Goal: Register for event/course

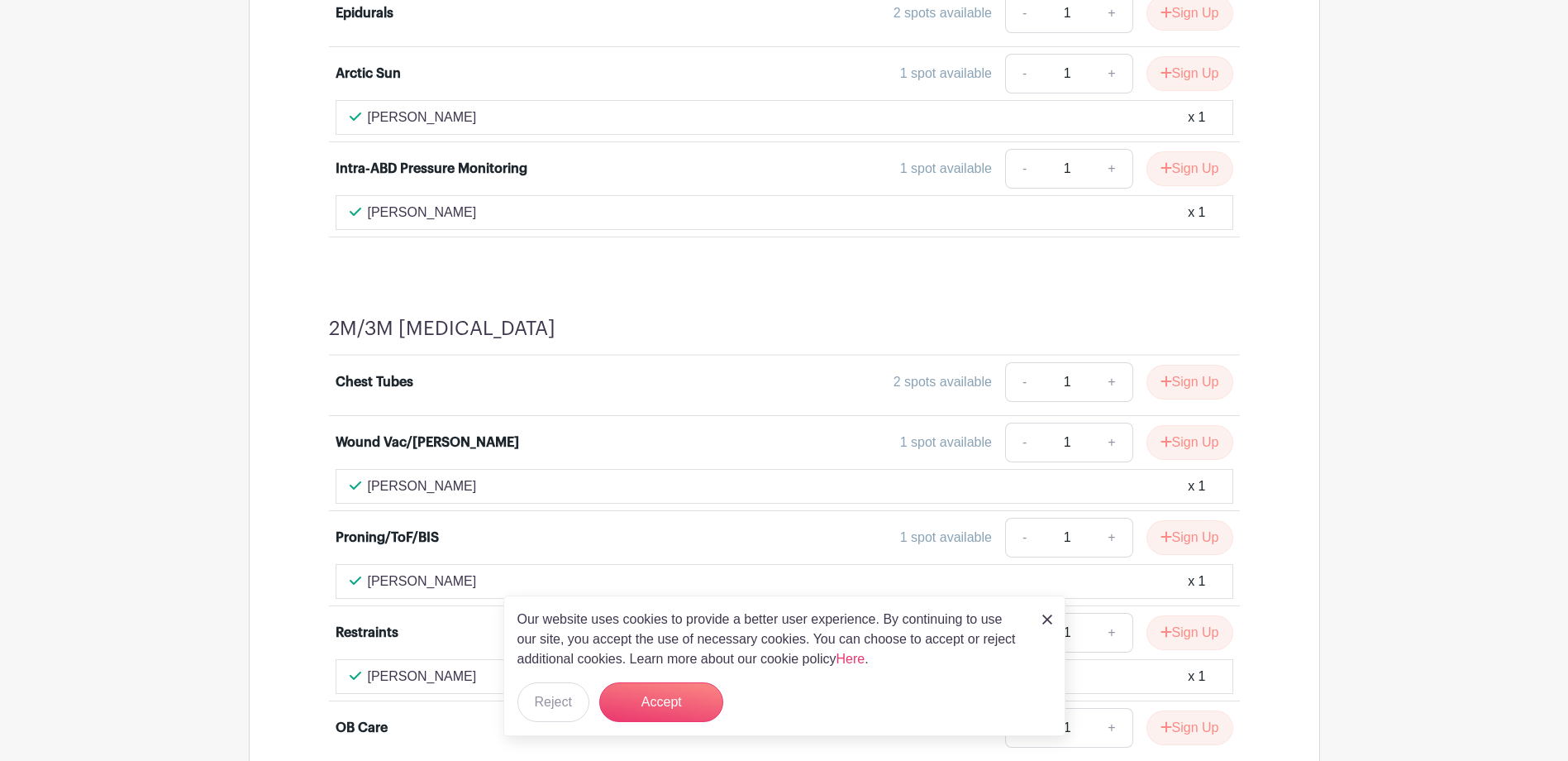
scroll to position [1406, 0]
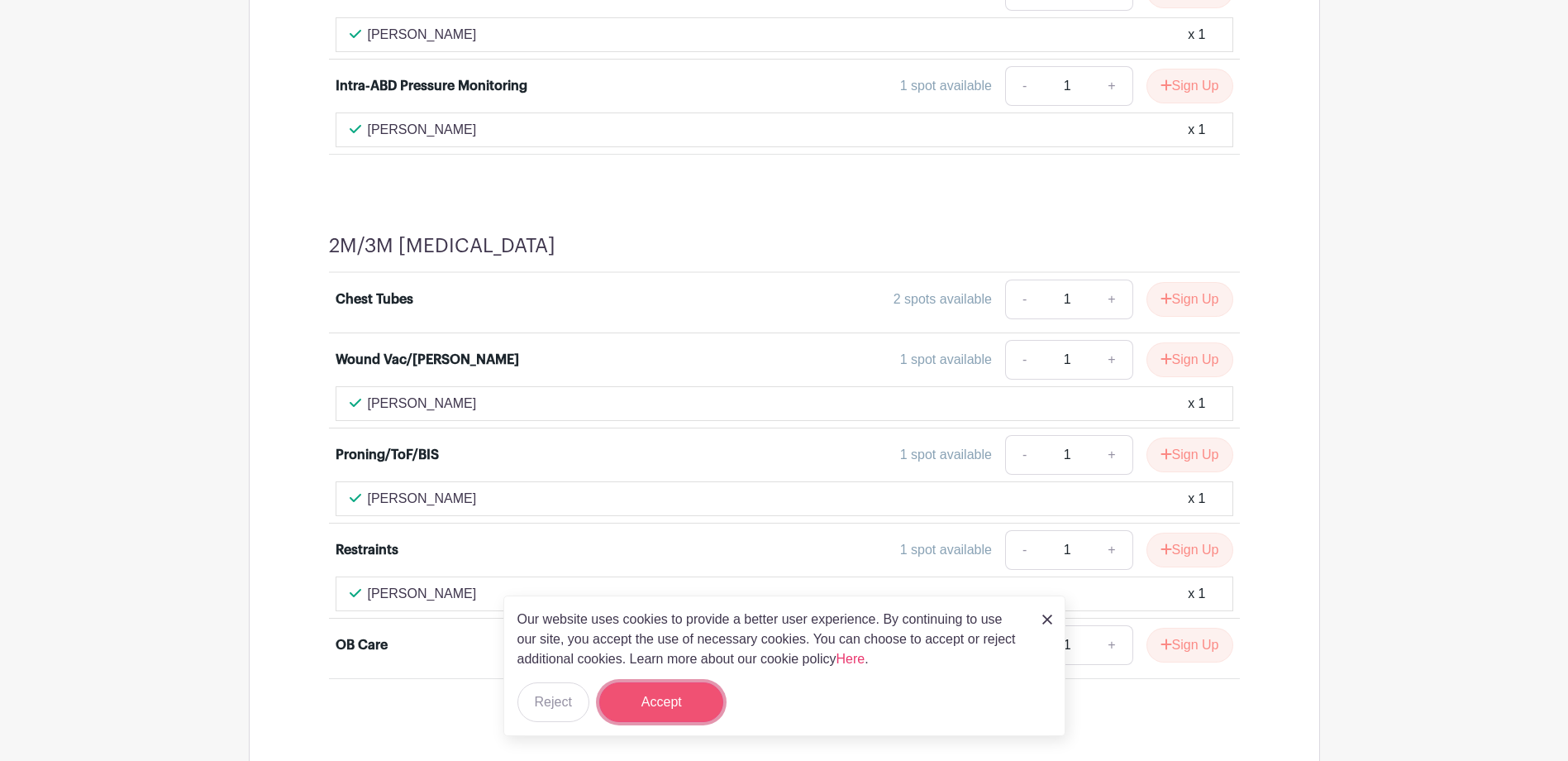
click at [677, 703] on button "Accept" at bounding box center [660, 702] width 124 height 40
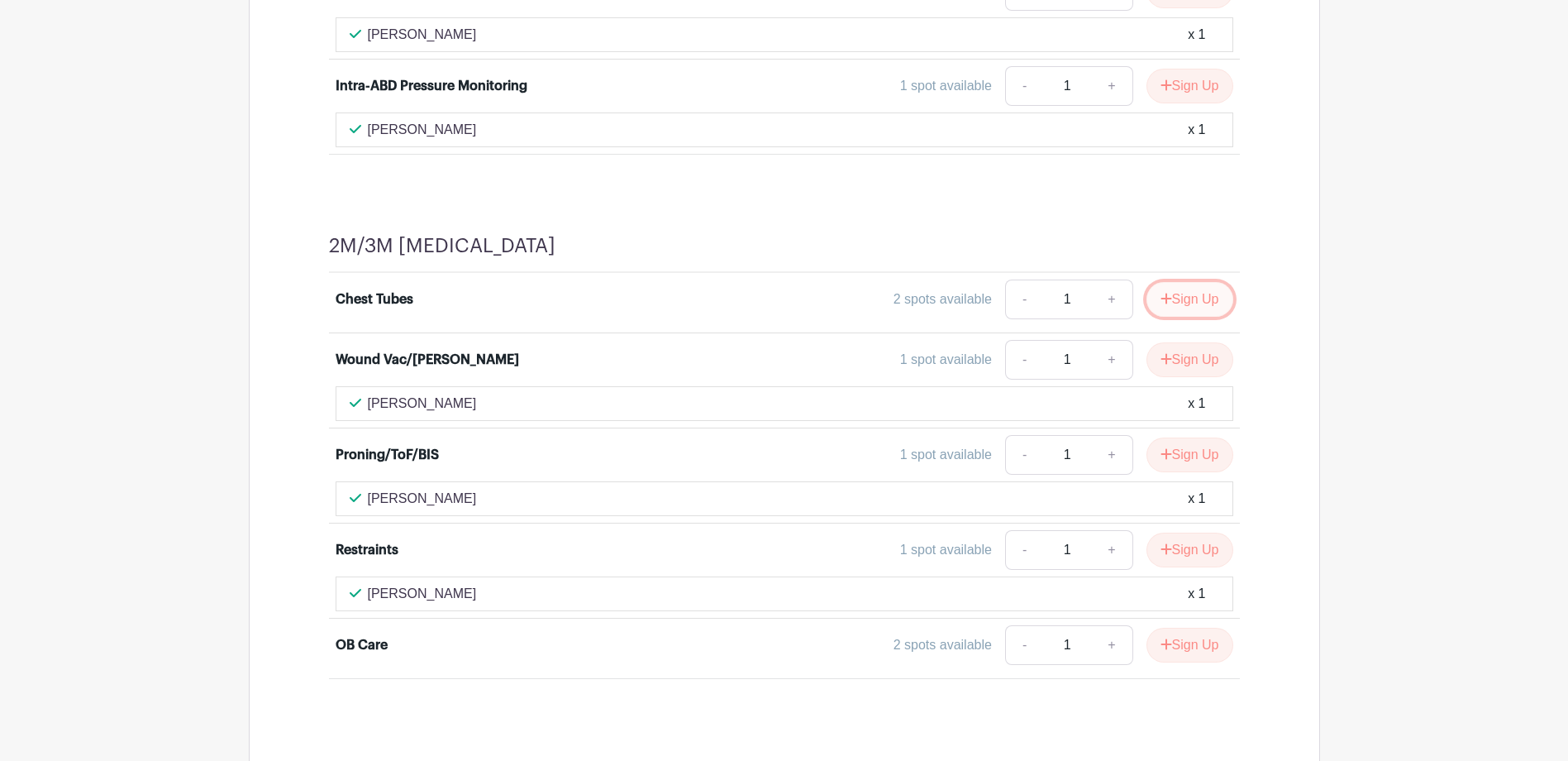
click at [1171, 301] on button "Sign Up" at bounding box center [1189, 299] width 86 height 35
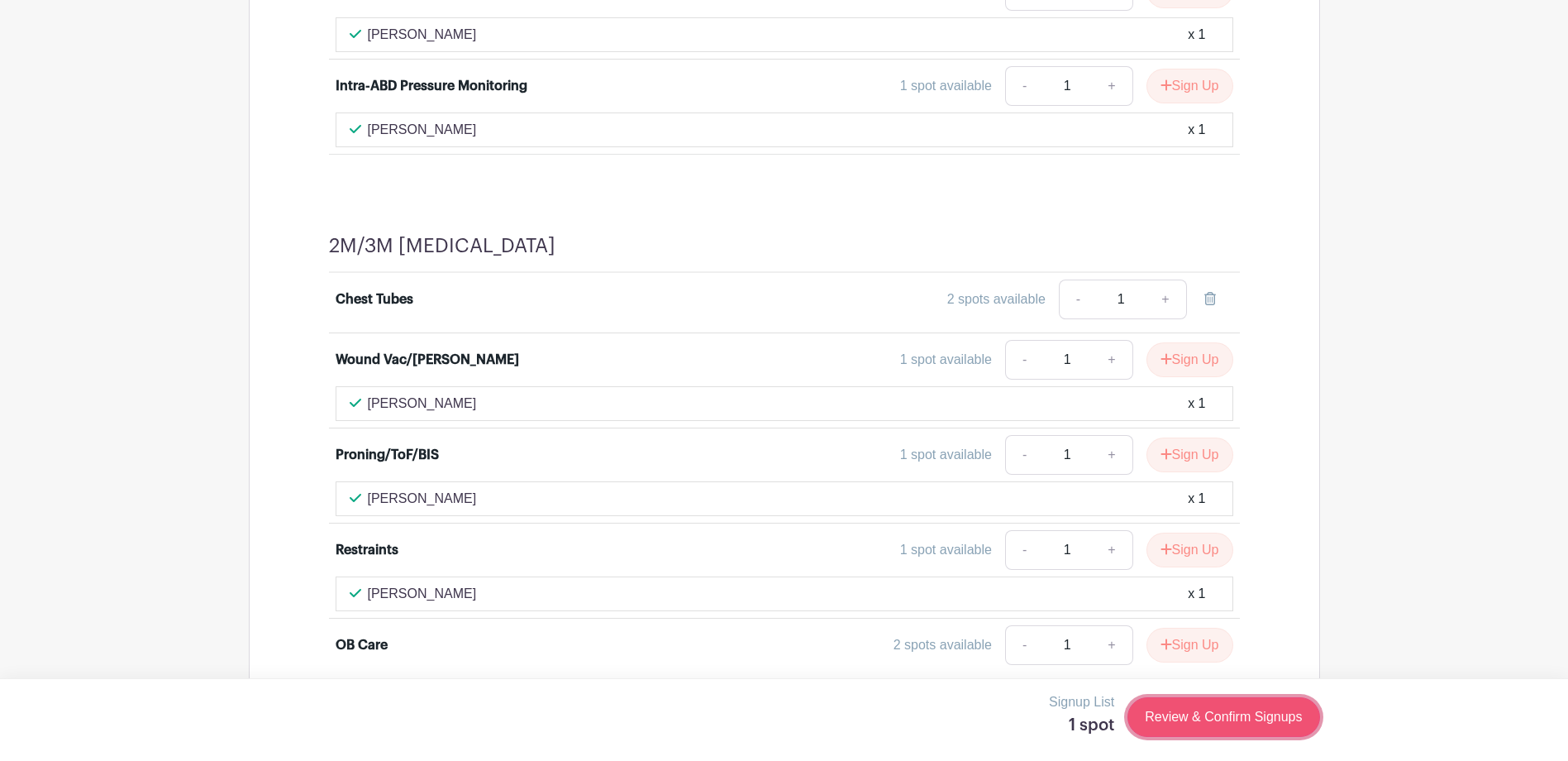
click at [1249, 712] on link "Review & Confirm Signups" at bounding box center [1222, 717] width 192 height 40
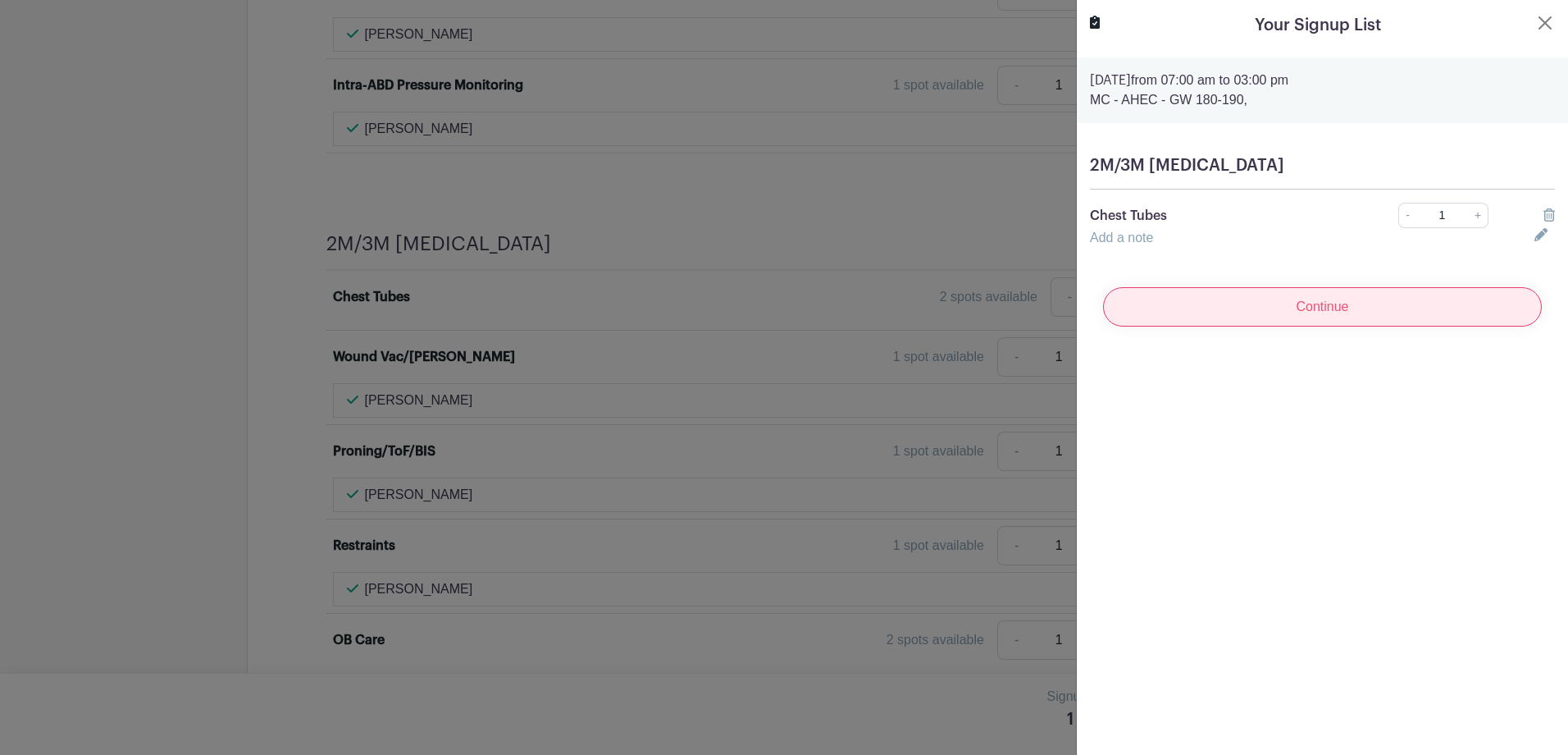
click at [1319, 319] on input "Continue" at bounding box center [1322, 307] width 439 height 39
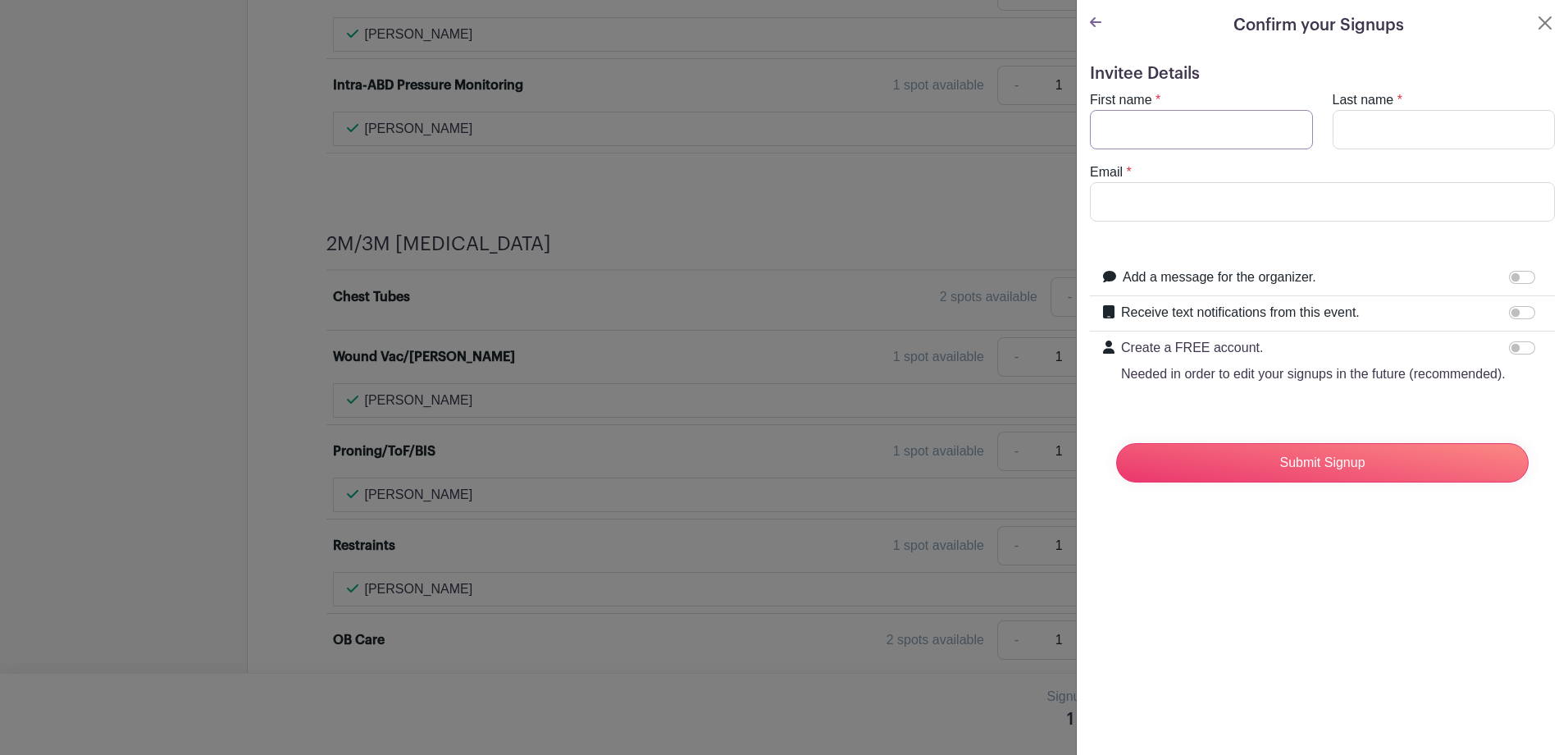
click at [1203, 133] on input "First name" at bounding box center [1201, 130] width 223 height 39
type input "[PERSON_NAME]"
click at [1402, 124] on input "Last name" at bounding box center [1444, 130] width 223 height 39
type input "White"
click at [1389, 204] on input "Email" at bounding box center [1323, 202] width 465 height 39
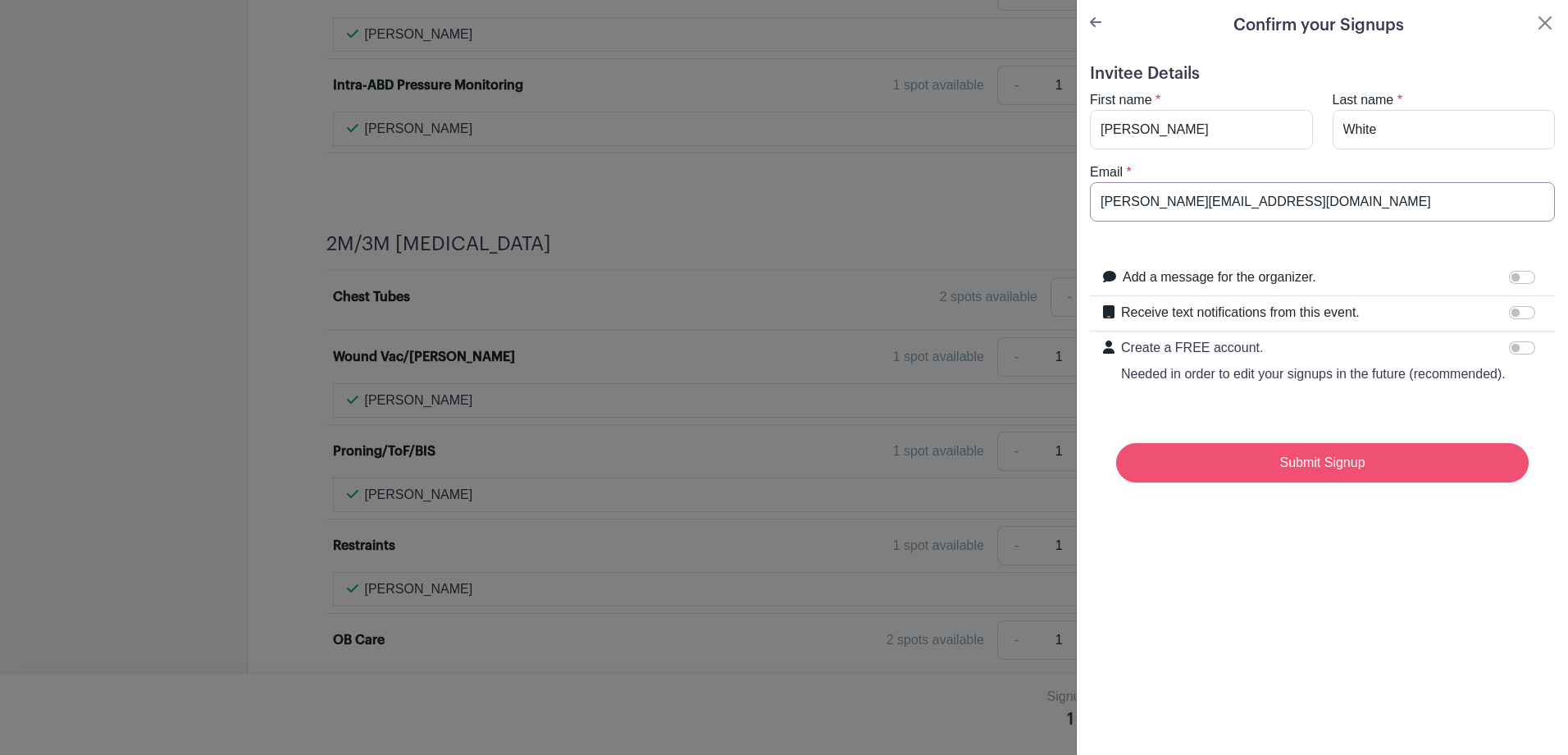
type input "[PERSON_NAME][EMAIL_ADDRESS][DOMAIN_NAME]"
click at [1325, 478] on input "Submit Signup" at bounding box center [1323, 462] width 413 height 39
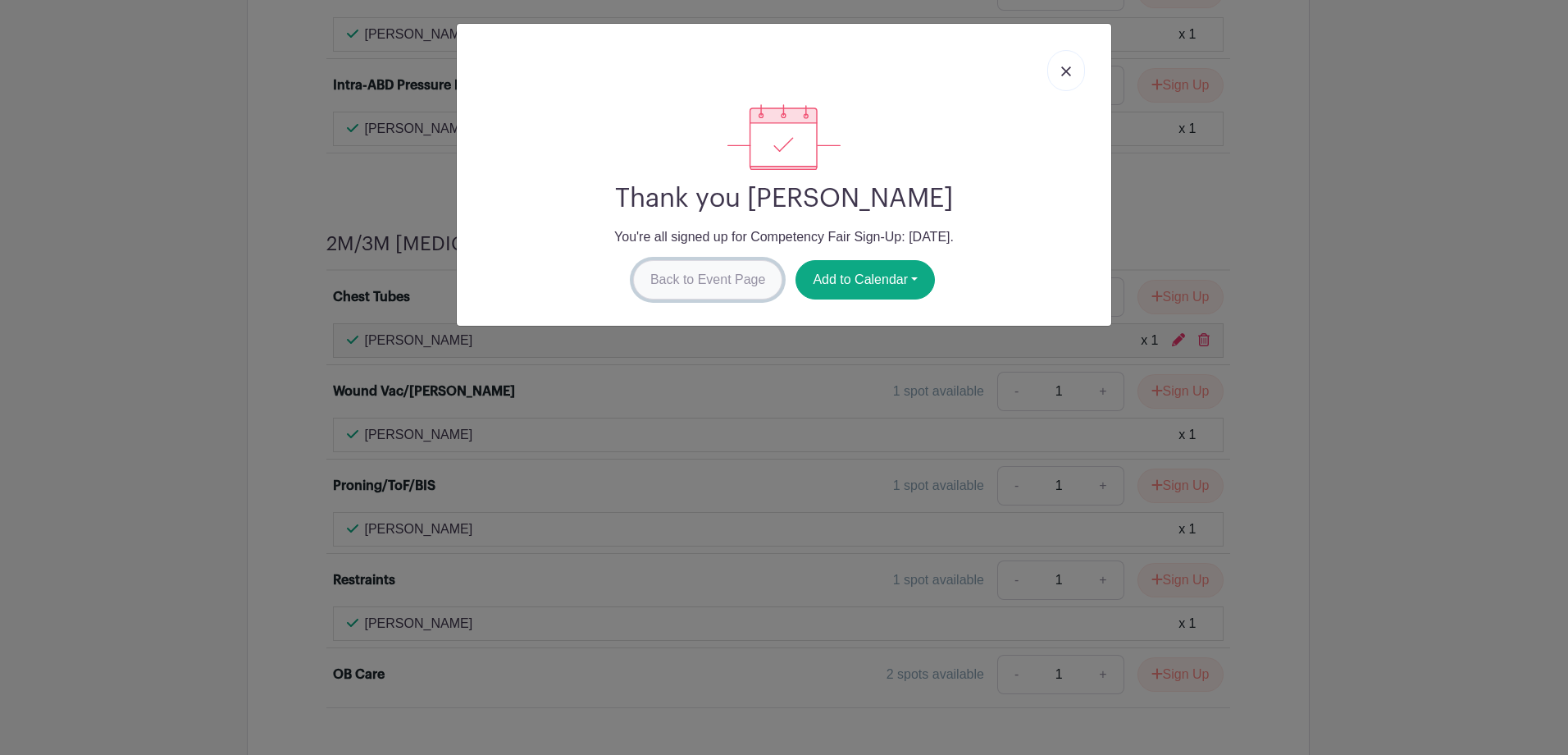
click at [733, 285] on link "Back to Event Page" at bounding box center [709, 280] width 150 height 39
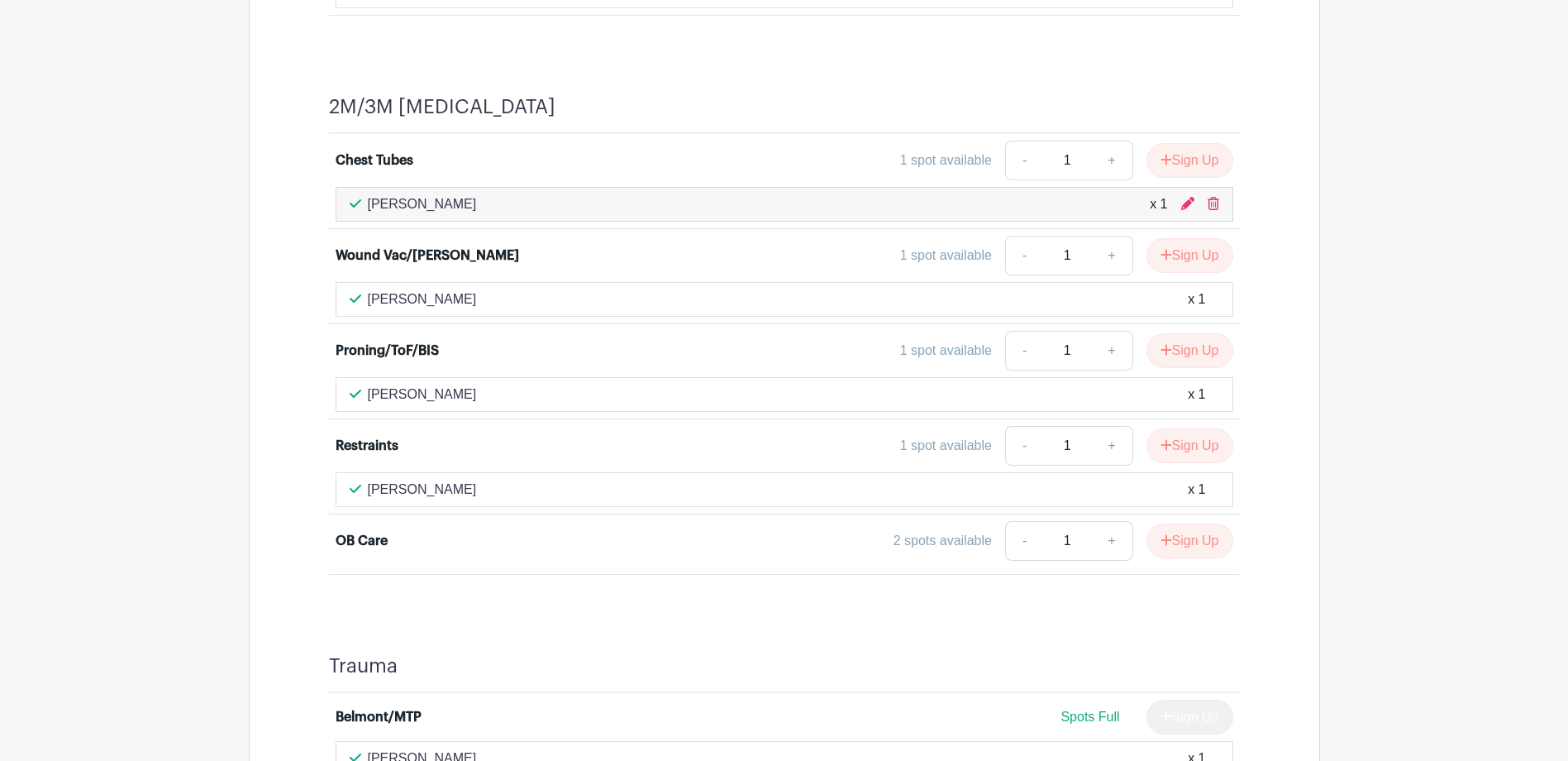
scroll to position [1571, 0]
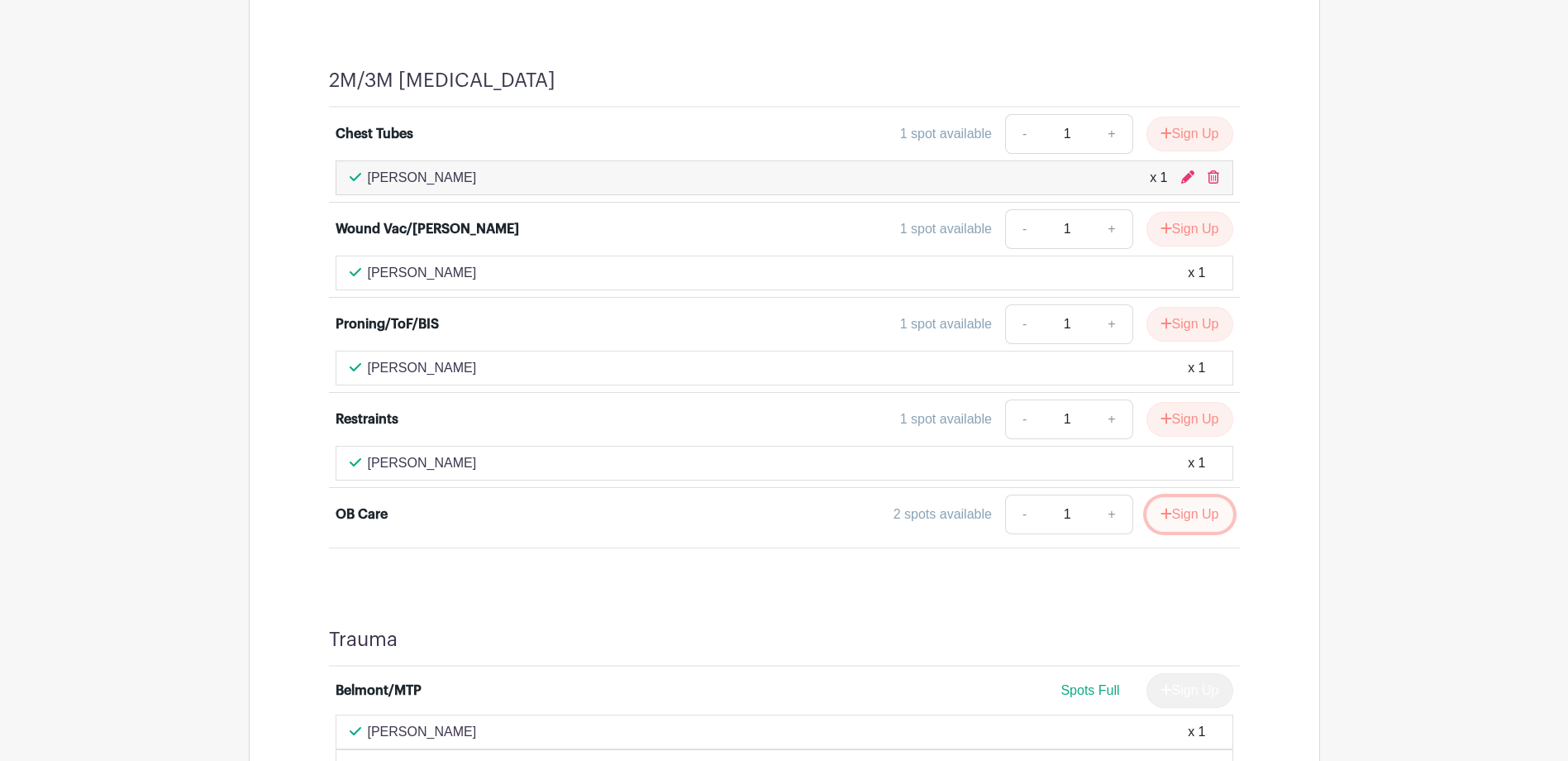
click at [1201, 505] on button "Sign Up" at bounding box center [1189, 514] width 86 height 35
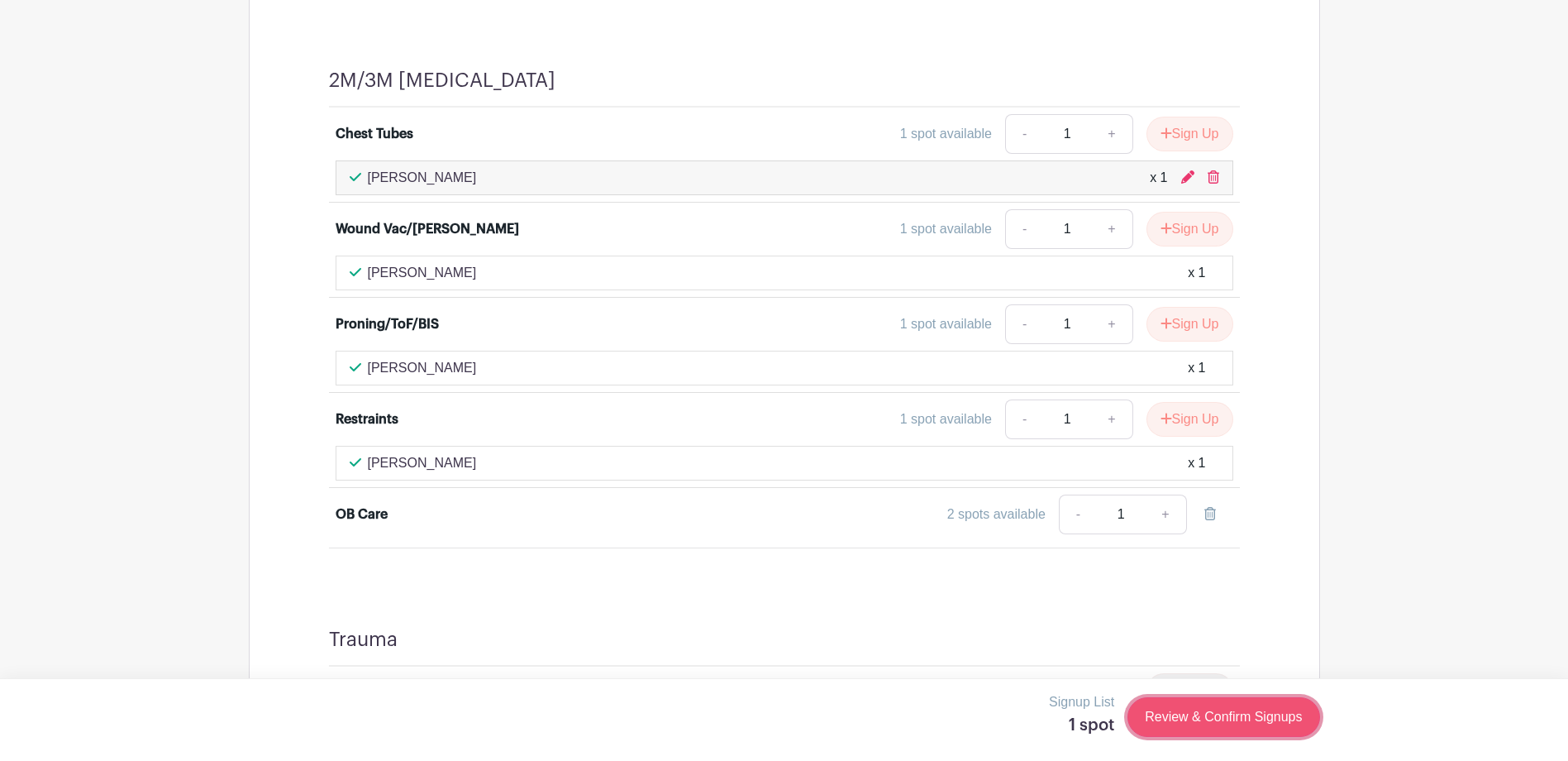
click at [1249, 715] on link "Review & Confirm Signups" at bounding box center [1222, 717] width 192 height 40
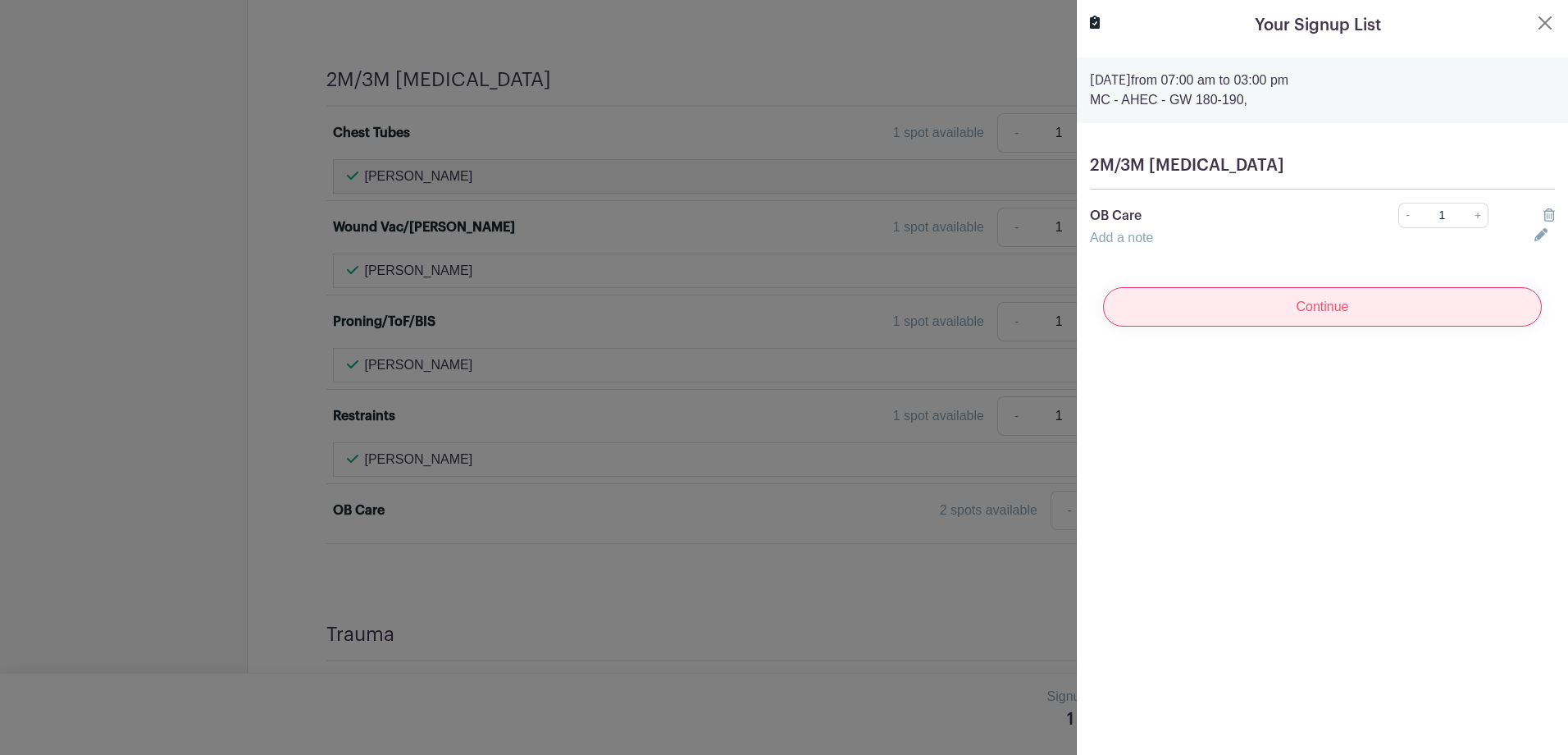
click at [1345, 309] on input "Continue" at bounding box center [1322, 307] width 439 height 39
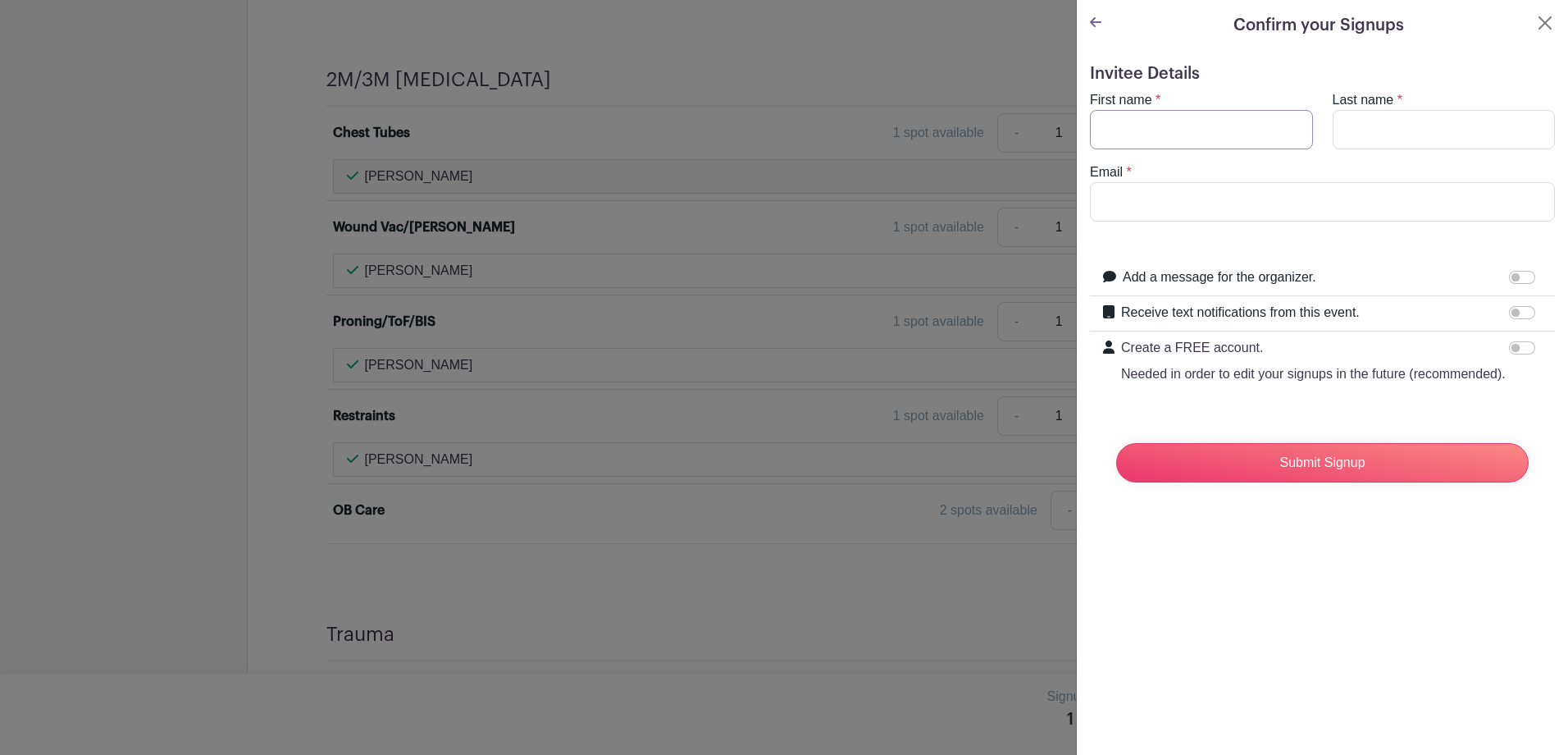
click at [1193, 110] on input "First name" at bounding box center [1201, 130] width 223 height 39
type input "[PERSON_NAME]"
click at [1374, 118] on input "Last name" at bounding box center [1444, 130] width 223 height 39
type input "[PERSON_NAME]"
click at [1309, 198] on input "Email" at bounding box center [1323, 202] width 465 height 39
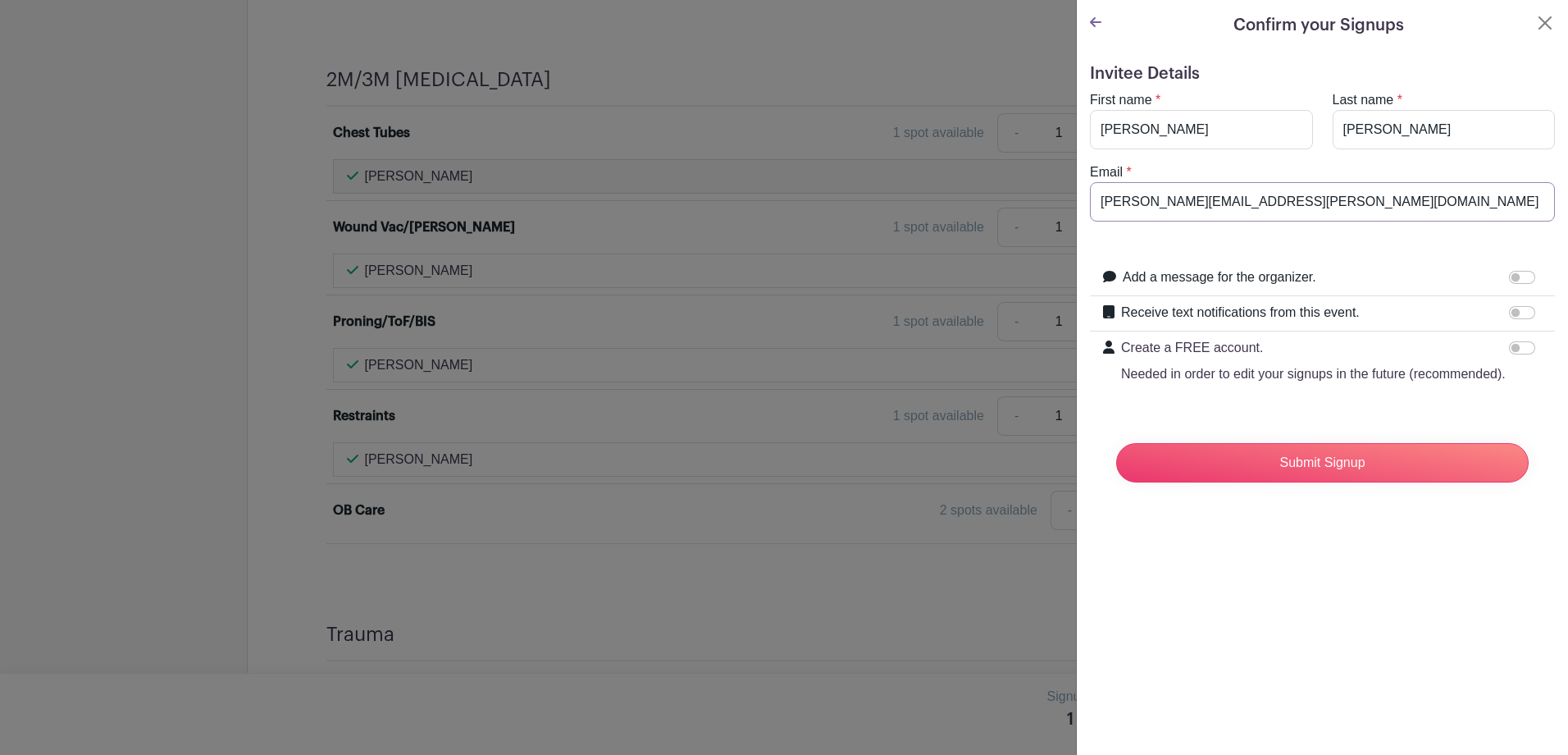
drag, startPoint x: 1133, startPoint y: 202, endPoint x: 1002, endPoint y: 195, distance: 131.2
type input "[PERSON_NAME][EMAIL_ADDRESS][PERSON_NAME][DOMAIN_NAME]"
click at [1346, 482] on input "Submit Signup" at bounding box center [1323, 462] width 413 height 39
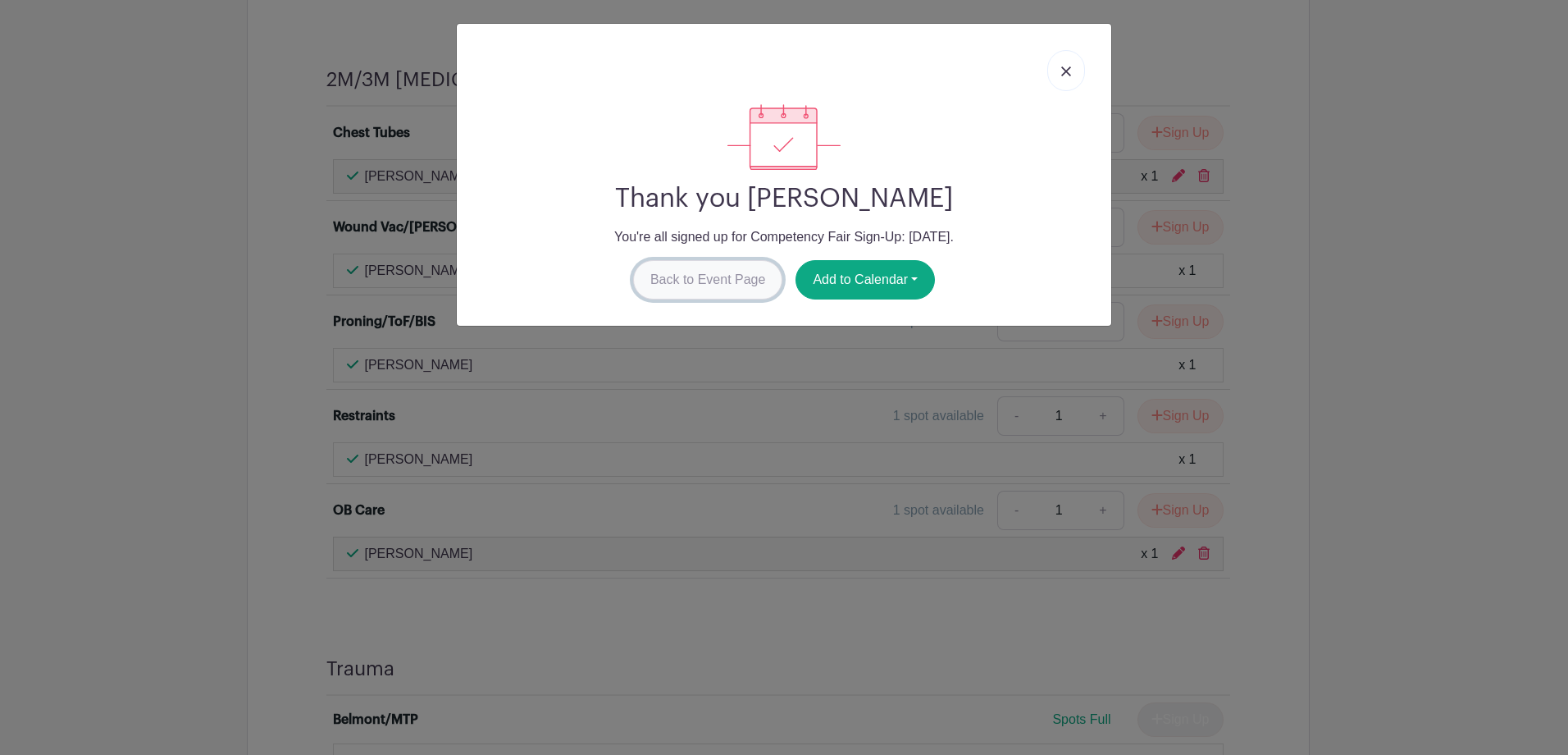
click at [692, 272] on link "Back to Event Page" at bounding box center [709, 280] width 150 height 39
